Goal: Use online tool/utility: Utilize a website feature to perform a specific function

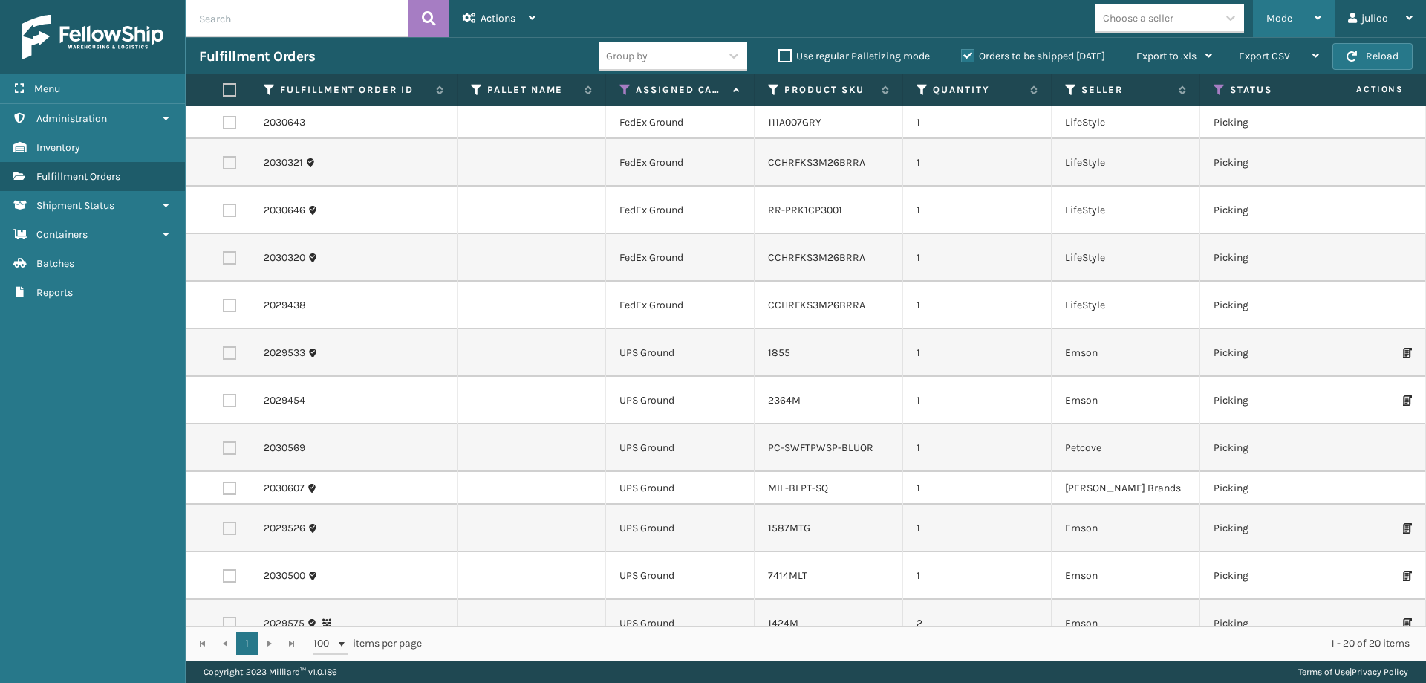
click at [1287, 13] on span "Mode" at bounding box center [1279, 18] width 26 height 13
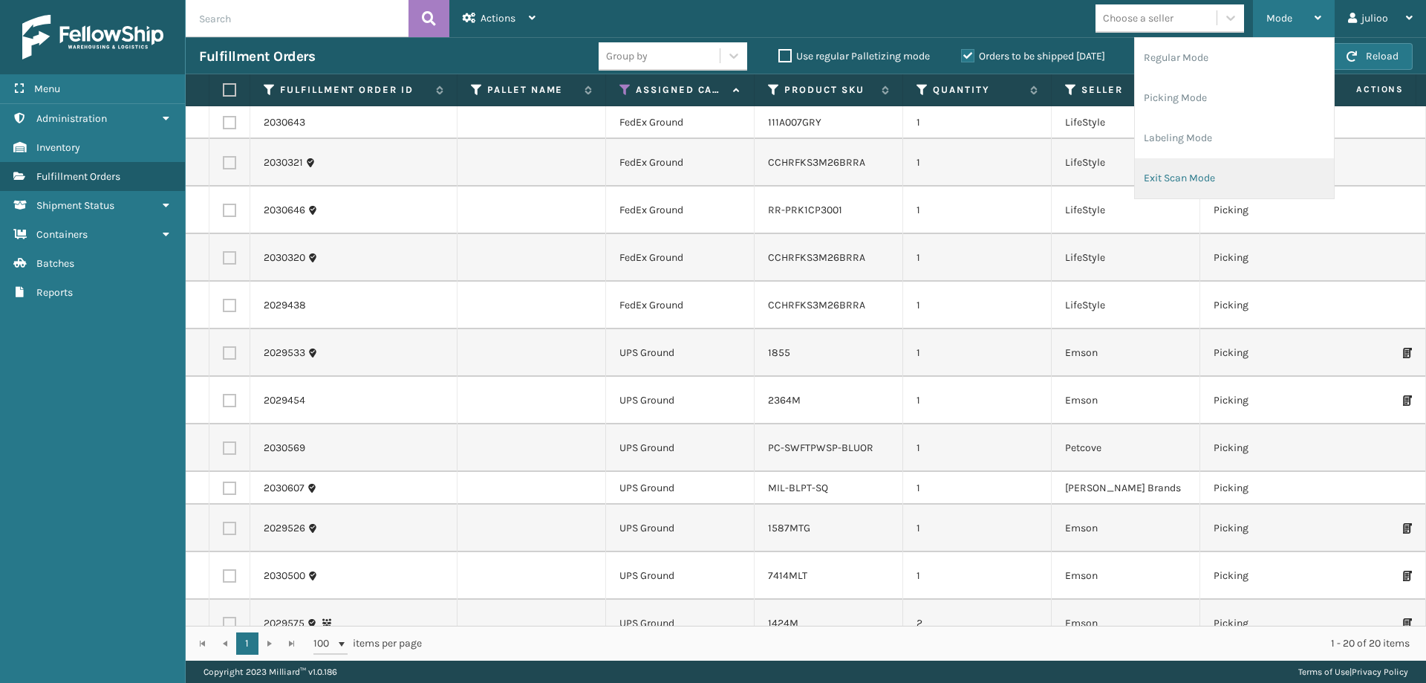
click at [1205, 177] on li "Exit Scan Mode" at bounding box center [1234, 178] width 199 height 40
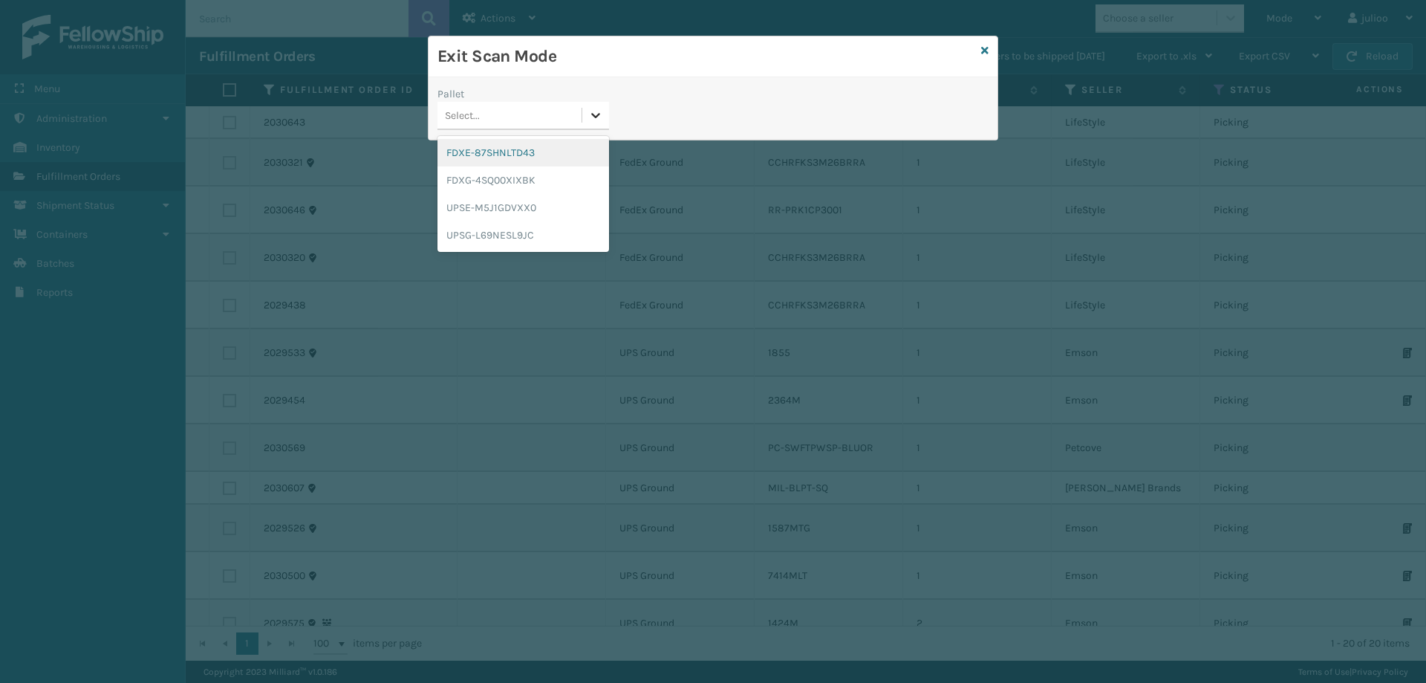
click at [588, 112] on icon at bounding box center [595, 115] width 15 height 15
drag, startPoint x: 499, startPoint y: 153, endPoint x: 597, endPoint y: 115, distance: 105.1
click at [500, 153] on div "FDXE-87SHNLTD43" at bounding box center [524, 152] width 172 height 27
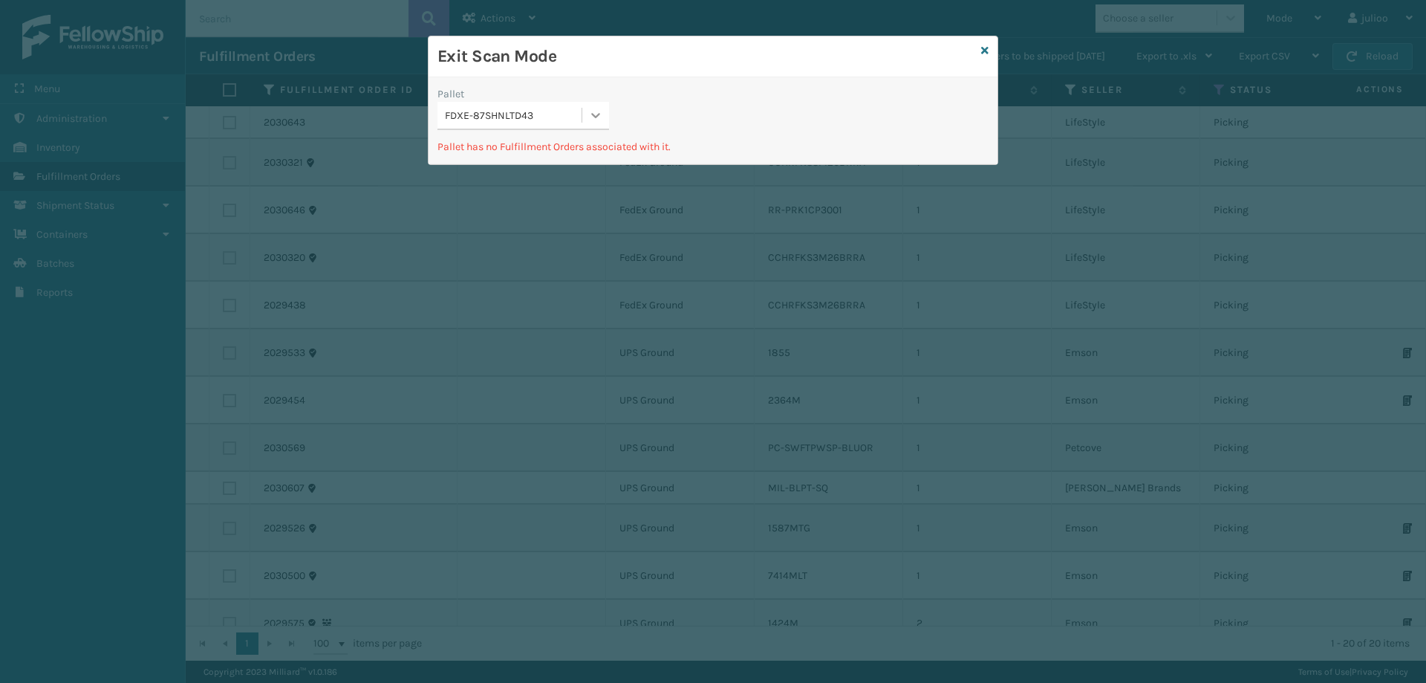
click at [590, 116] on icon at bounding box center [595, 115] width 15 height 15
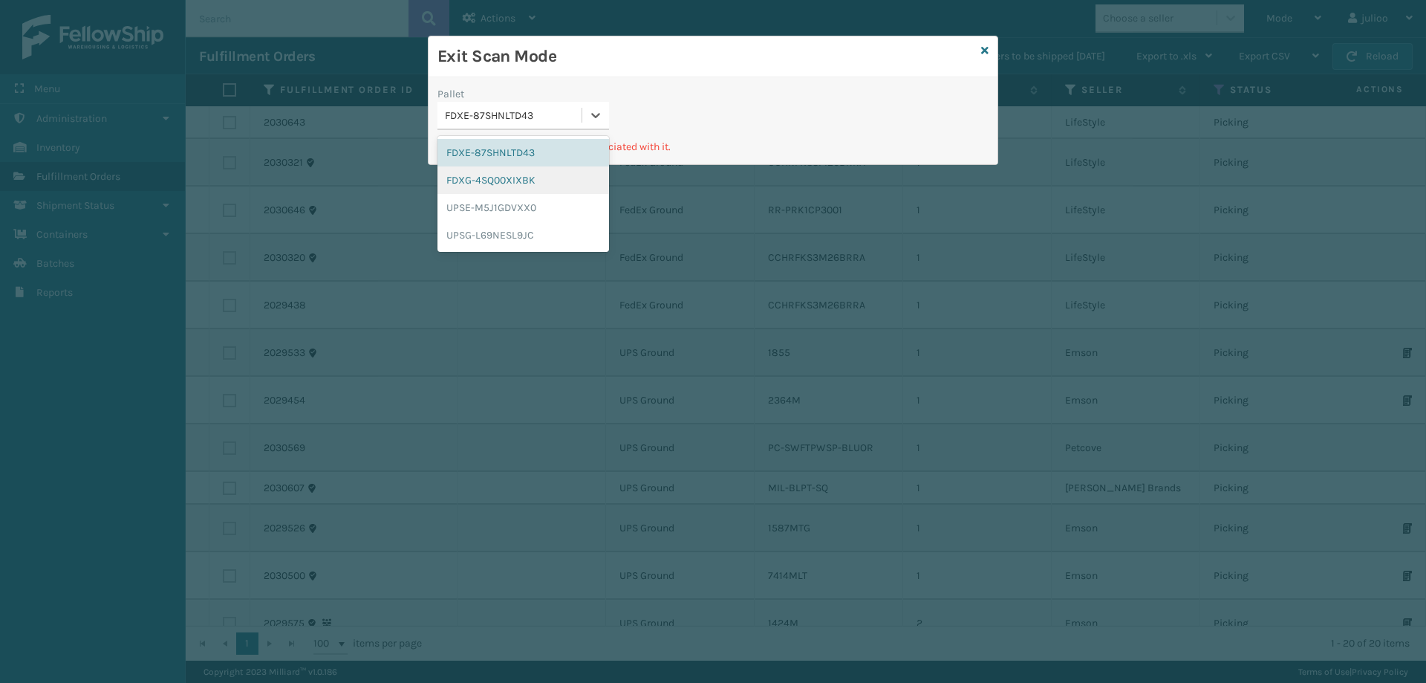
drag, startPoint x: 534, startPoint y: 175, endPoint x: 557, endPoint y: 149, distance: 34.7
click at [535, 175] on div "FDXG-4SQ00XIXBK" at bounding box center [524, 179] width 172 height 27
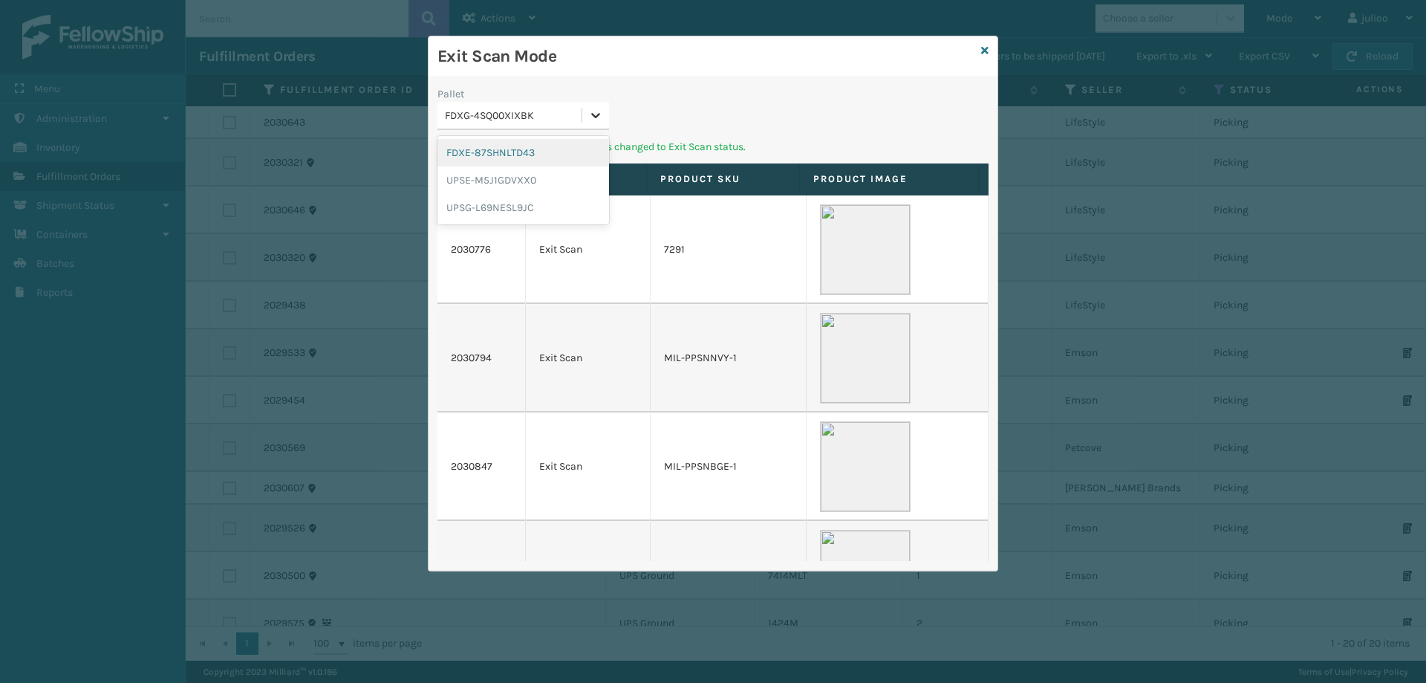
click at [590, 111] on icon at bounding box center [595, 115] width 15 height 15
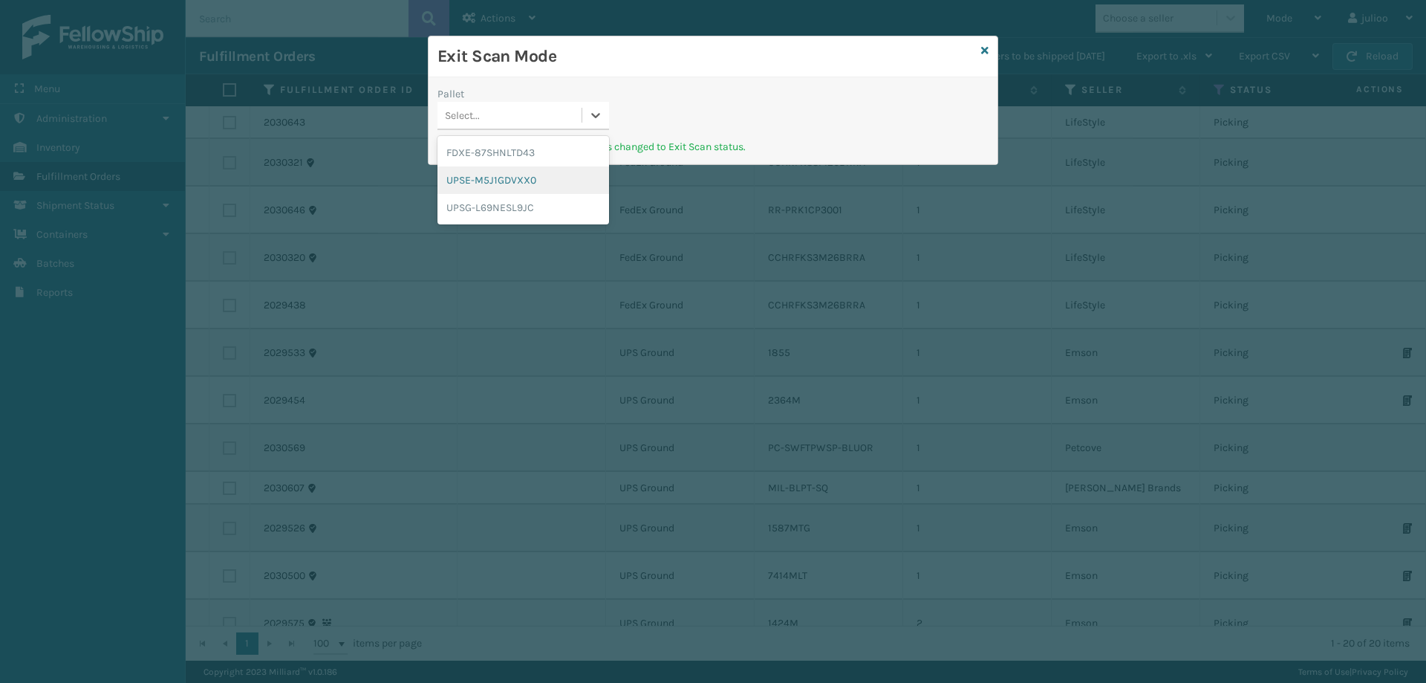
click at [499, 184] on div "UPSE-M5J1GDVXX0" at bounding box center [524, 179] width 172 height 27
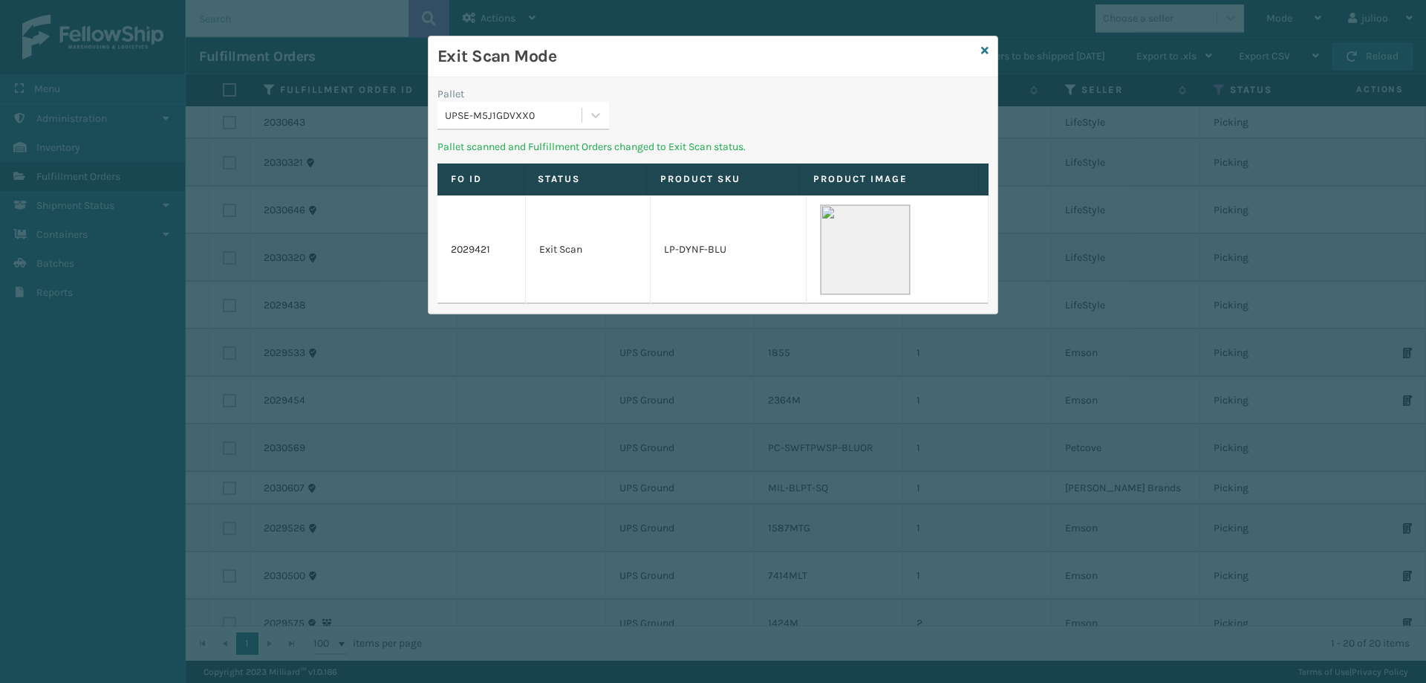
click at [570, 112] on div "UPSE-M5J1GDVXX0" at bounding box center [514, 116] width 138 height 16
click at [513, 179] on div "UPSG-L69NESL9JC" at bounding box center [524, 179] width 172 height 27
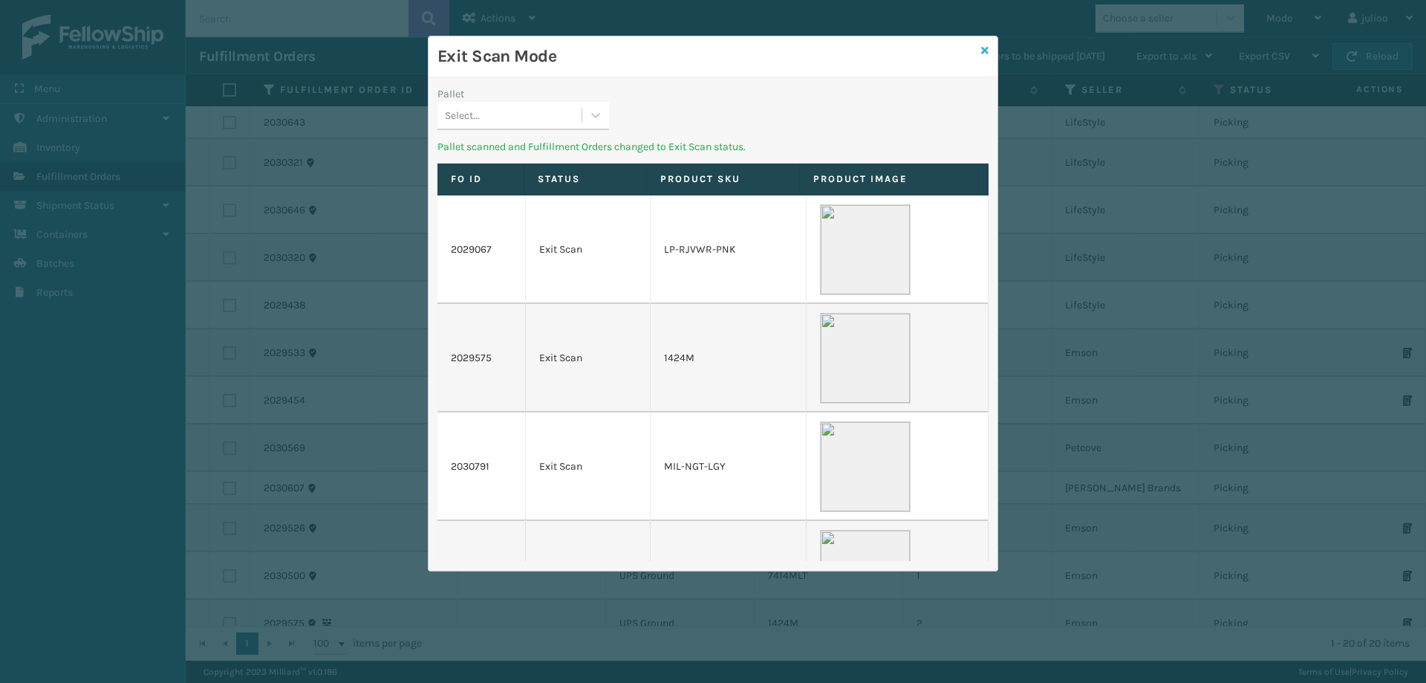
click at [983, 48] on icon at bounding box center [984, 50] width 7 height 10
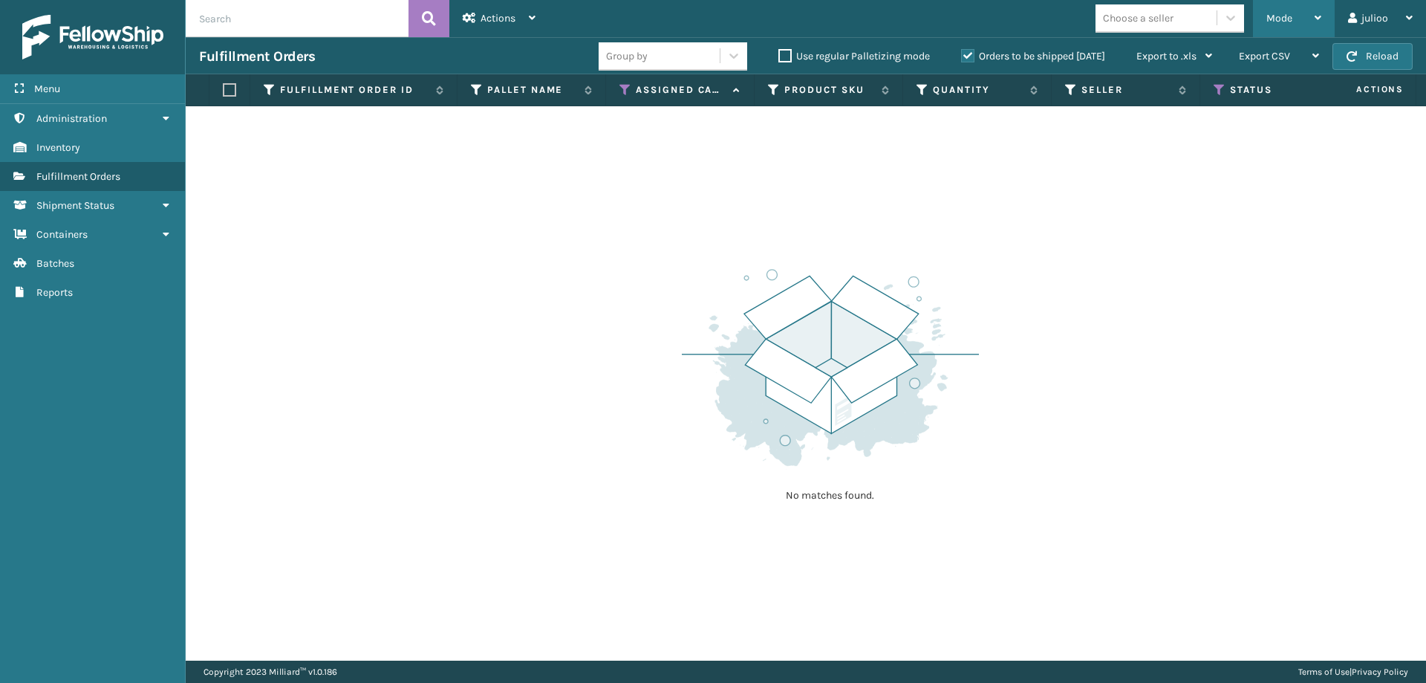
click at [1265, 13] on div "Mode Regular Mode Picking Mode Labeling Mode Exit Scan Mode" at bounding box center [1294, 18] width 82 height 37
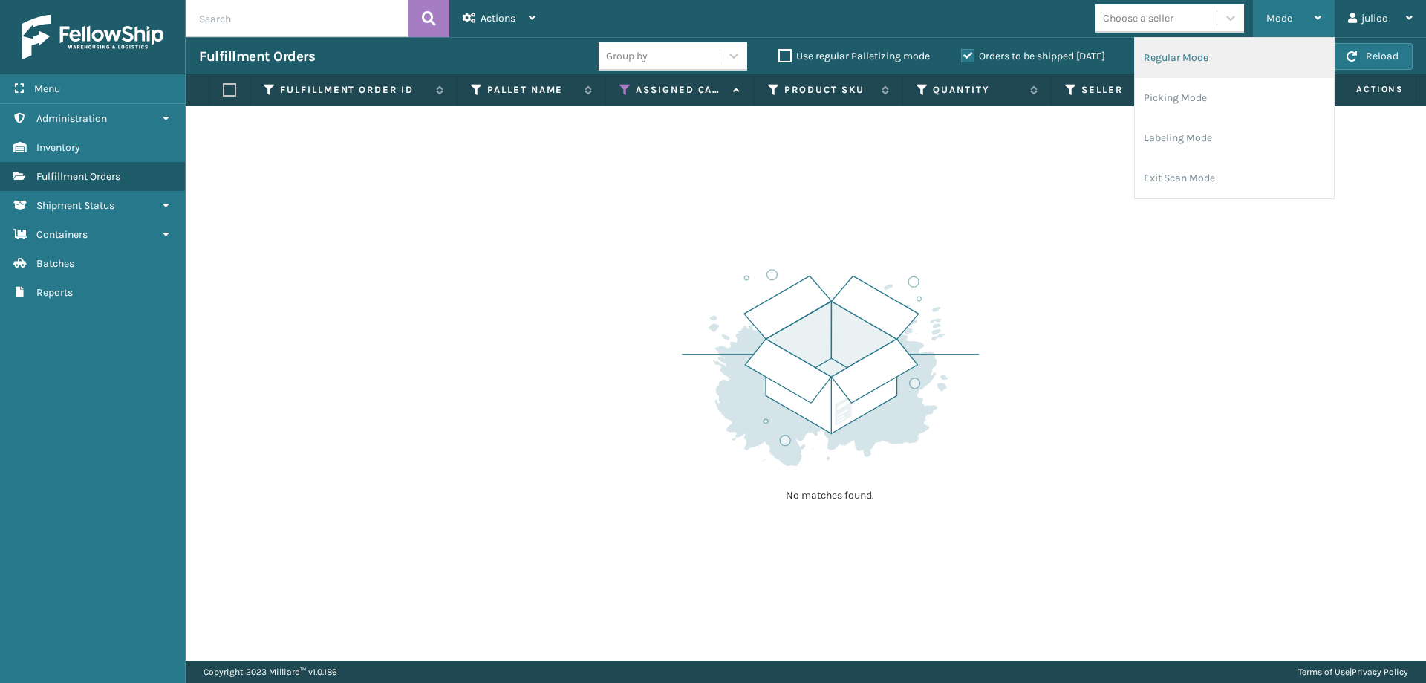
click at [1225, 62] on li "Regular Mode" at bounding box center [1234, 58] width 199 height 40
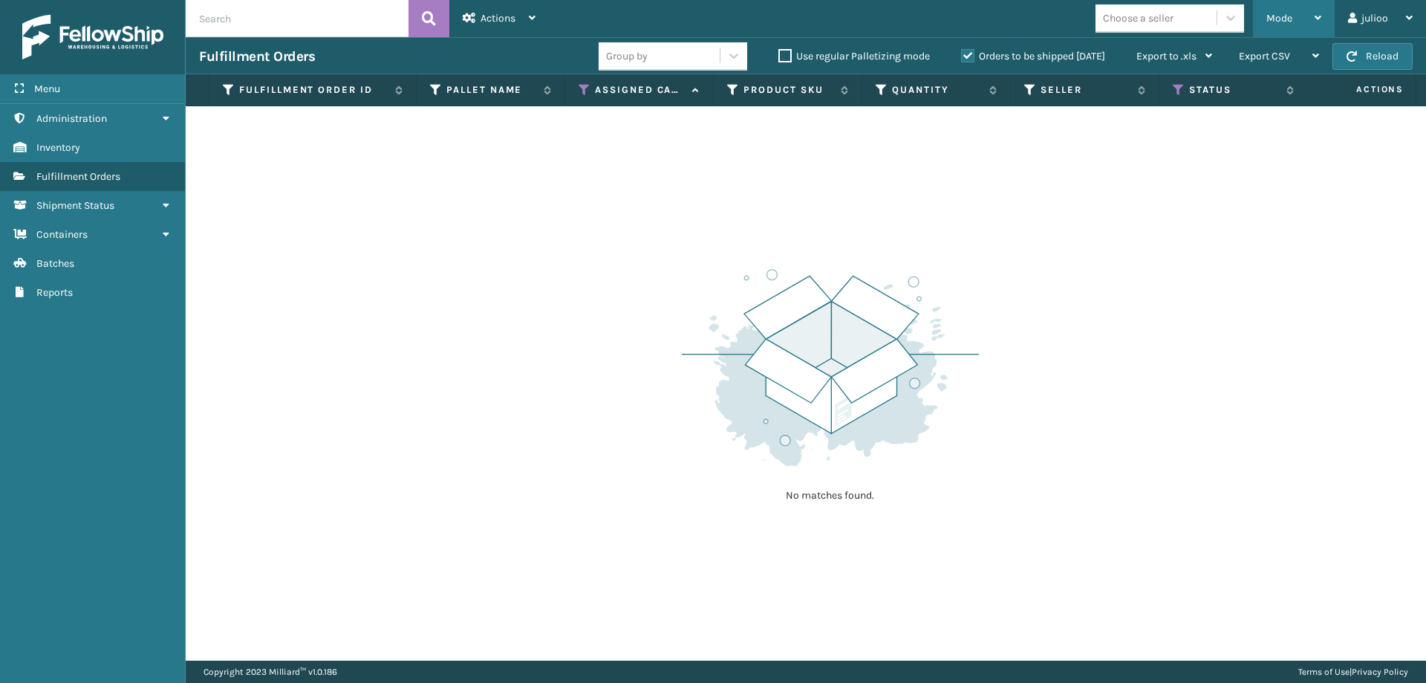
click at [1272, 18] on span "Mode" at bounding box center [1279, 18] width 26 height 13
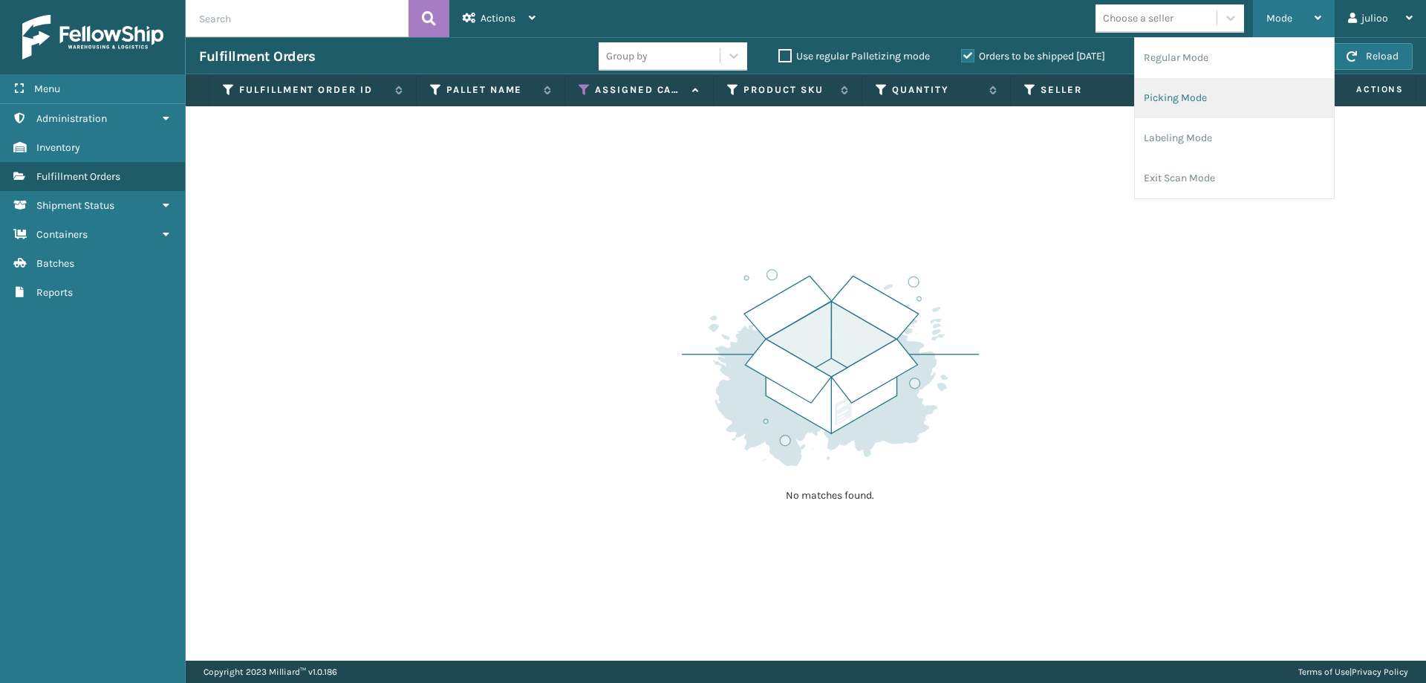
click at [1229, 90] on li "Picking Mode" at bounding box center [1234, 98] width 199 height 40
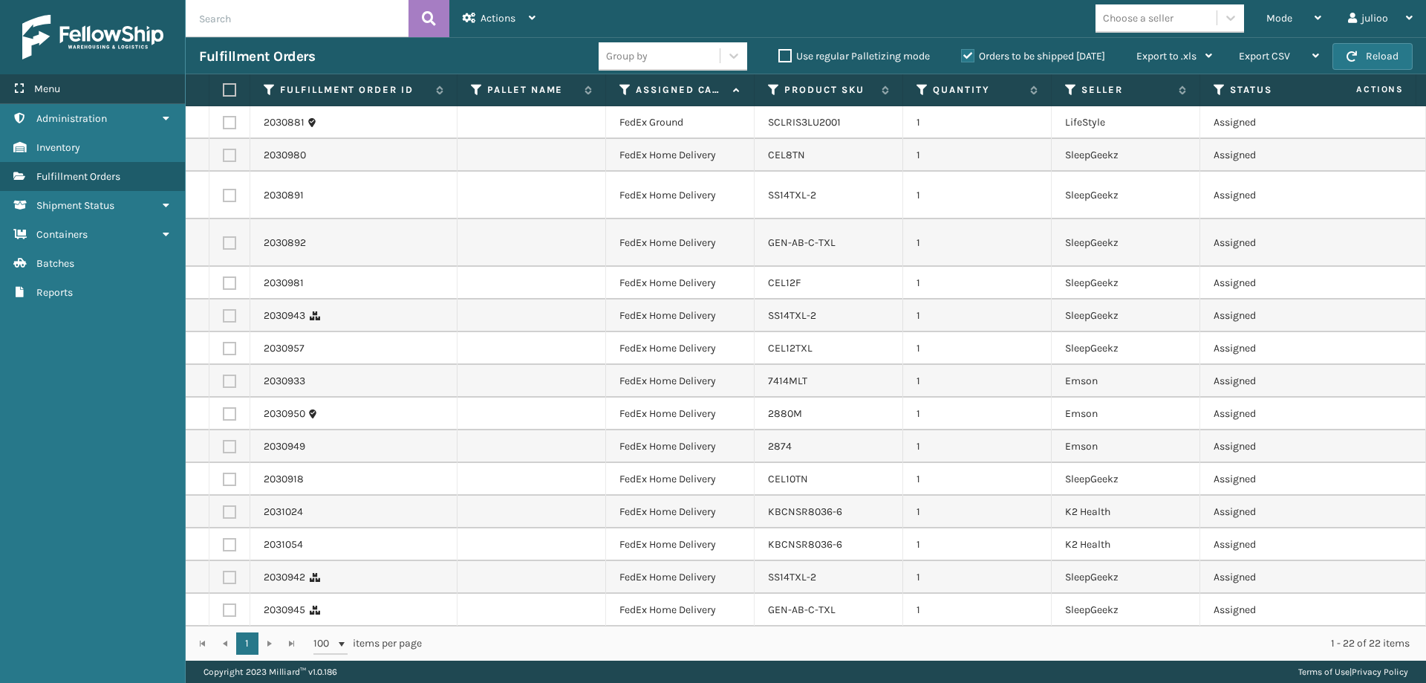
click at [115, 83] on div "Menu" at bounding box center [92, 89] width 185 height 30
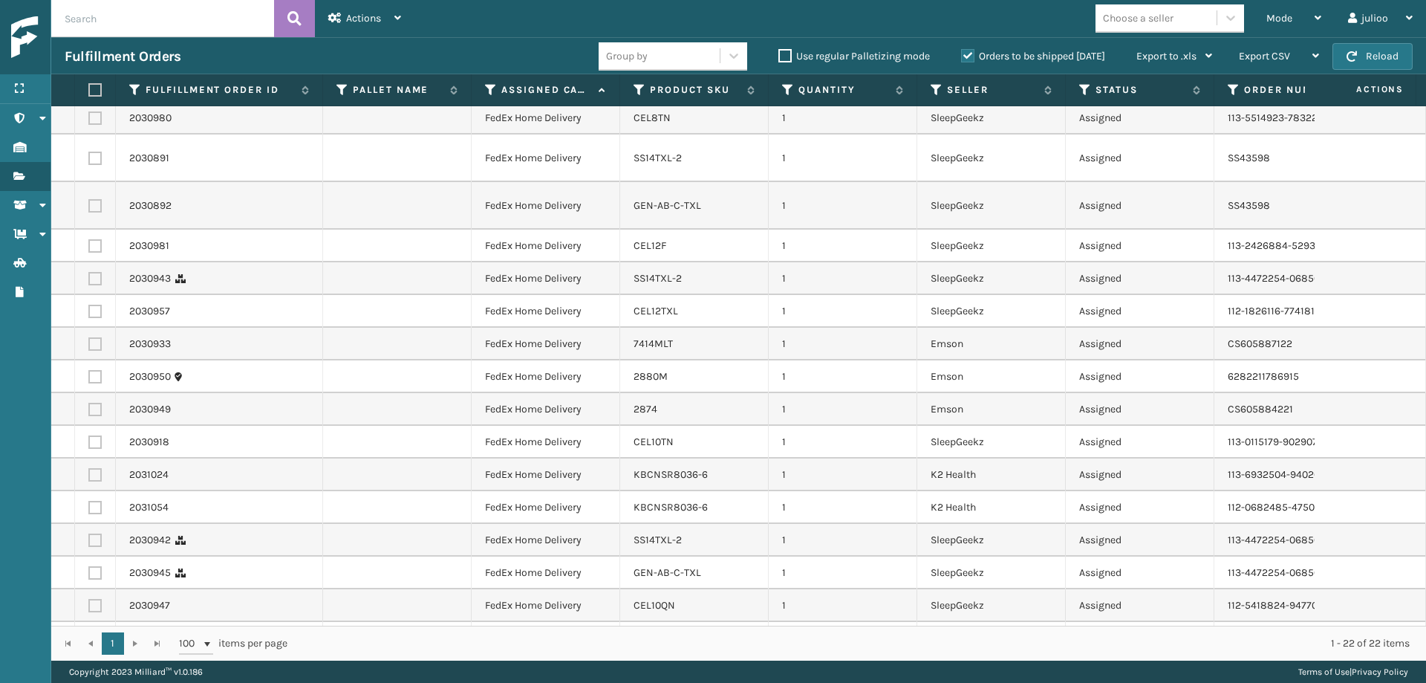
scroll to position [270, 0]
